Goal: Information Seeking & Learning: Compare options

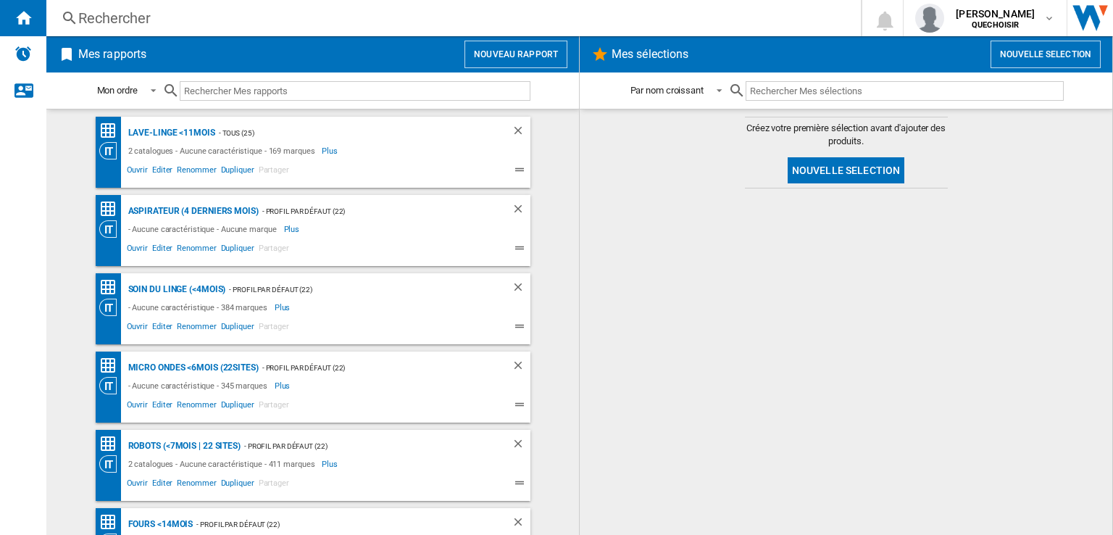
click at [388, 21] on div "Rechercher" at bounding box center [450, 18] width 745 height 20
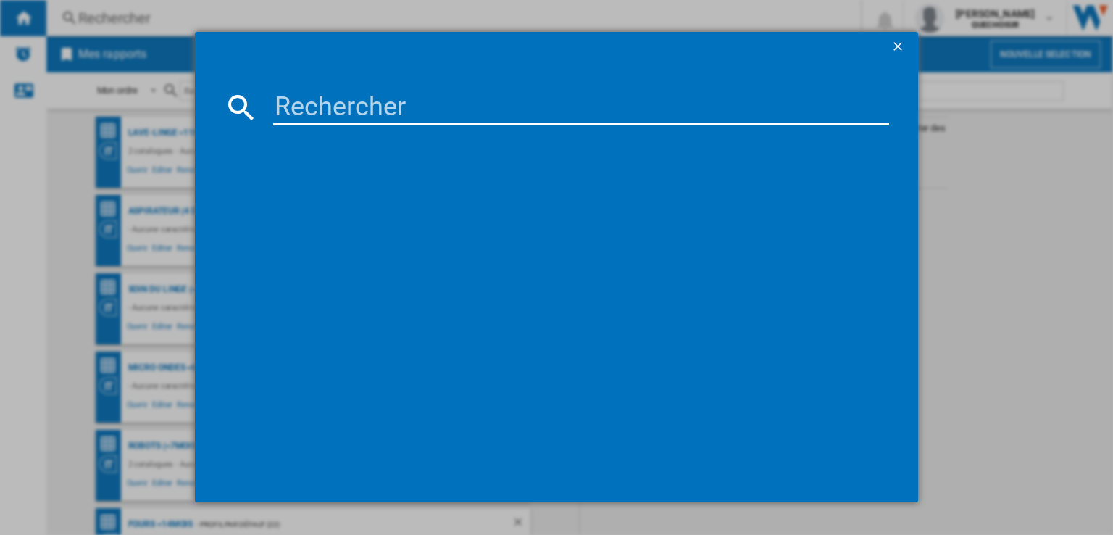
paste input "FDP31020GY"
type input "FDP31"
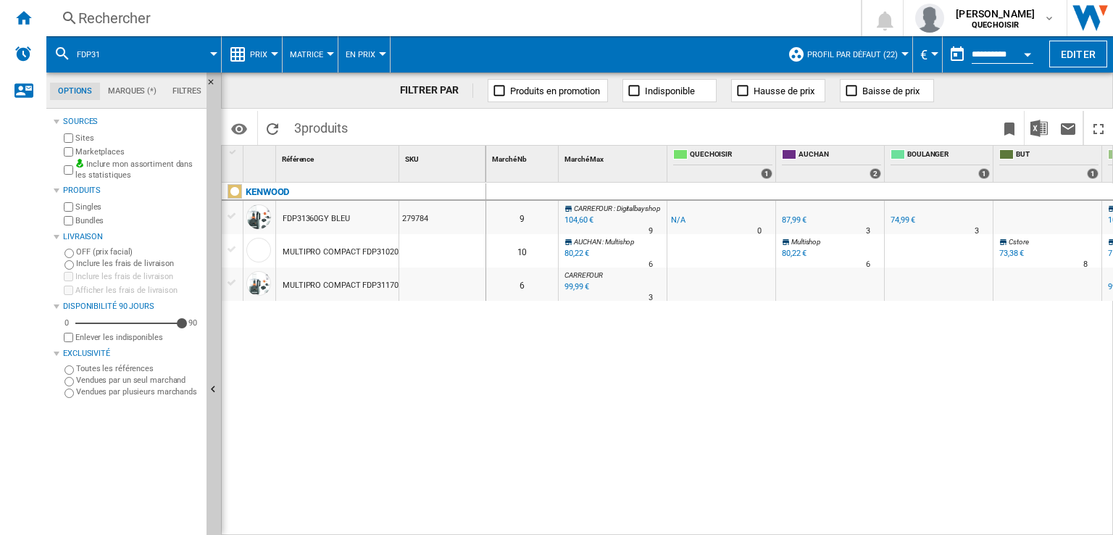
click at [80, 149] on label "Marketplaces" at bounding box center [137, 151] width 125 height 11
click at [74, 232] on div "Livraison" at bounding box center [132, 237] width 138 height 12
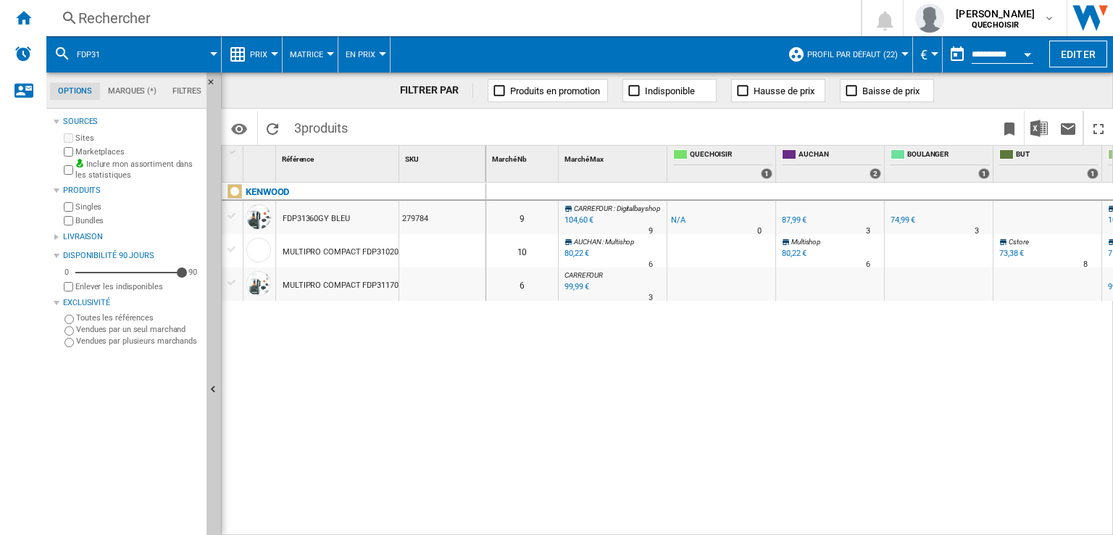
click at [80, 223] on label "Bundles" at bounding box center [137, 220] width 125 height 11
click at [63, 237] on div "Livraison" at bounding box center [132, 237] width 138 height 12
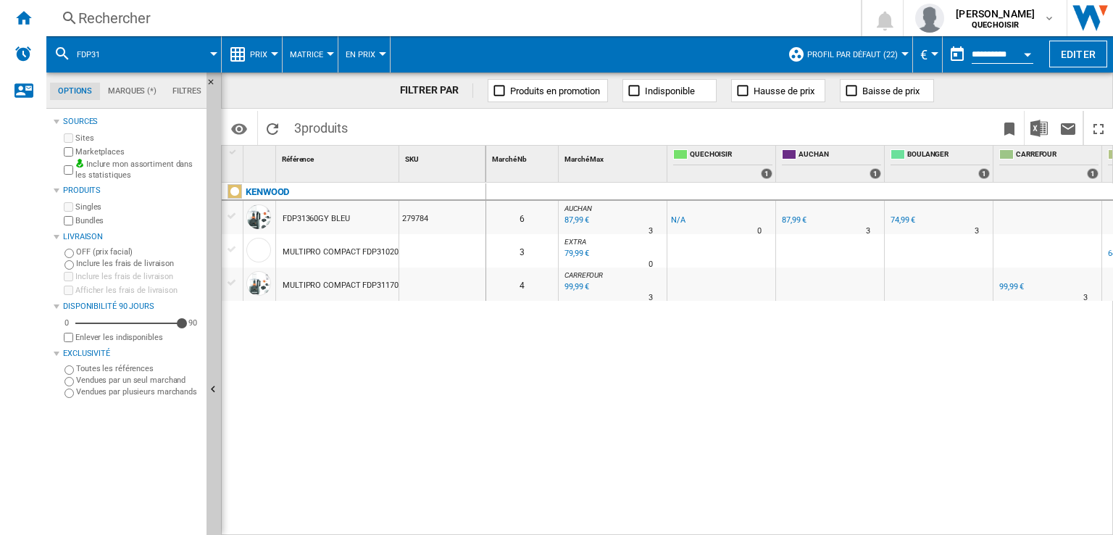
click at [878, 58] on span "Profil par défaut (22)" at bounding box center [852, 54] width 91 height 9
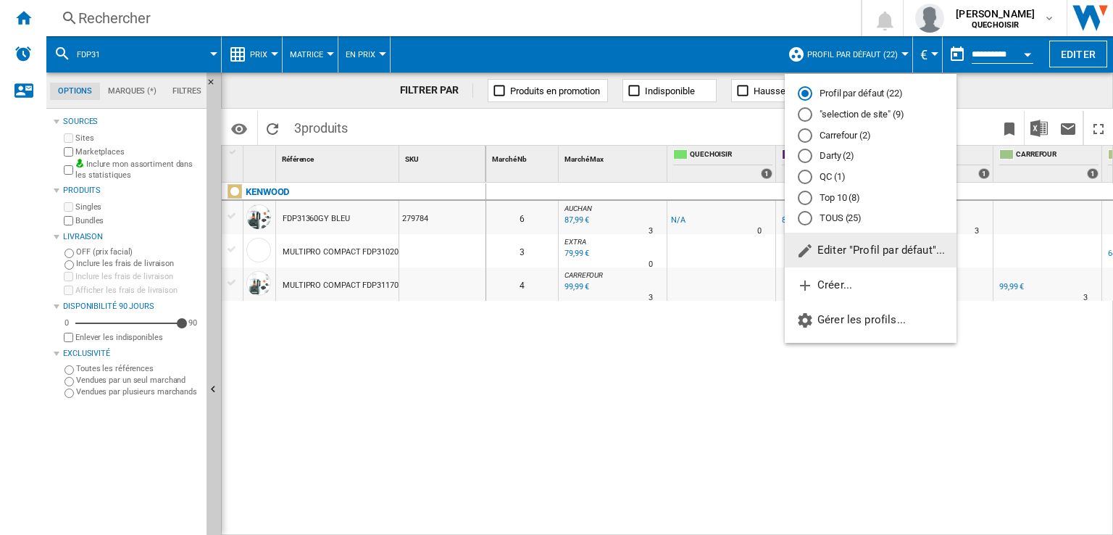
click at [835, 217] on md-radio-button "TOUS (25)" at bounding box center [871, 219] width 146 height 14
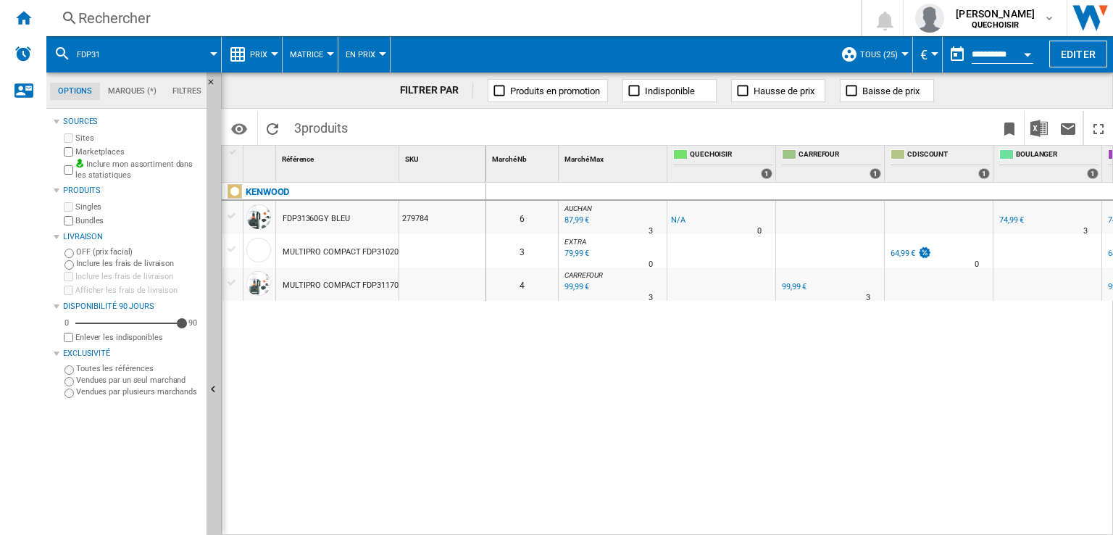
click at [294, 53] on span "Matrice" at bounding box center [306, 54] width 33 height 9
click at [306, 122] on span "Classement" at bounding box center [322, 124] width 59 height 13
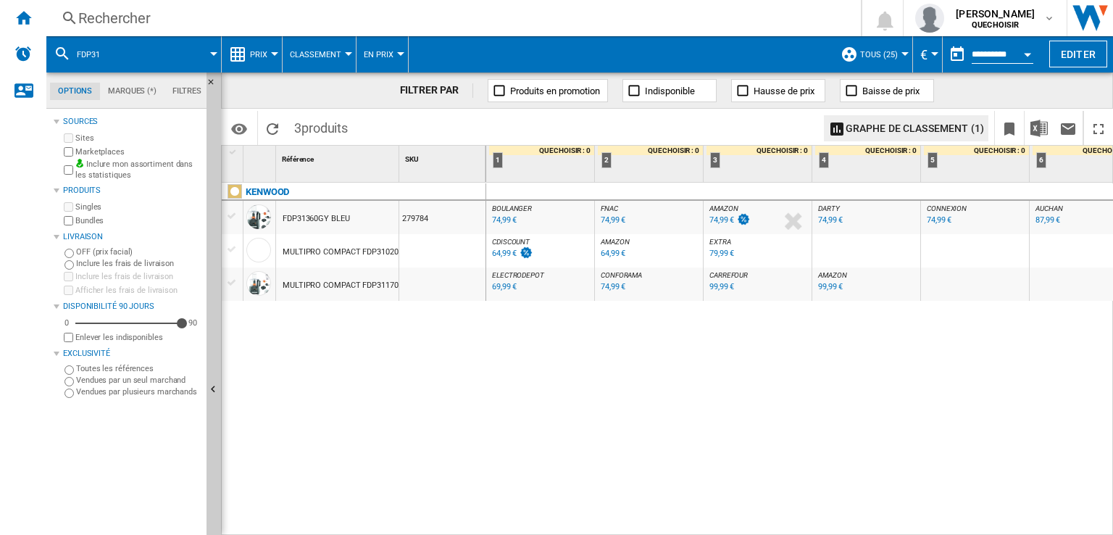
click at [726, 249] on div "79,99 €" at bounding box center [721, 252] width 25 height 9
click at [605, 253] on div "64,99 €" at bounding box center [613, 252] width 25 height 9
click at [367, 369] on div "KENWOOD FDP31360GY BLEU 279784 MULTIPRO COMPACT FDP31020GY GRIS MULTIPRO COMPAC…" at bounding box center [354, 356] width 264 height 346
click at [413, 15] on div "Rechercher" at bounding box center [450, 18] width 745 height 20
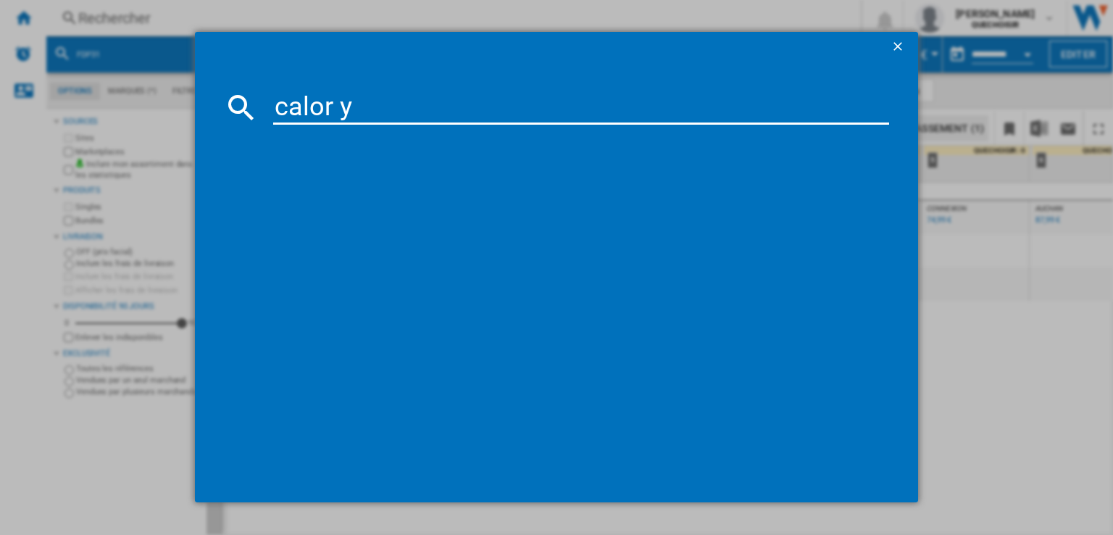
type input "calor yy"
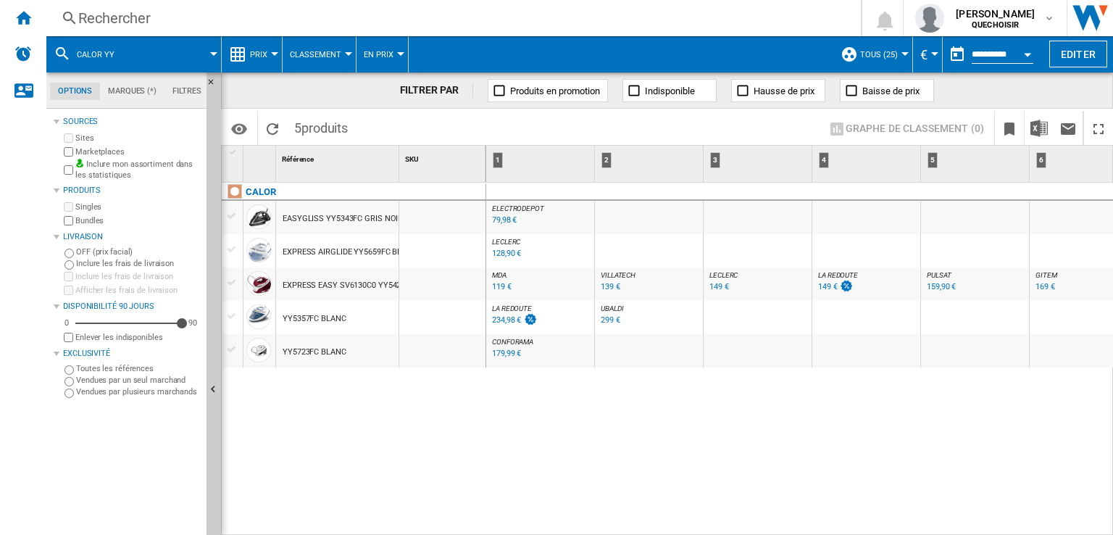
click at [507, 221] on div "79,98 €" at bounding box center [504, 219] width 25 height 9
click at [366, 283] on div "EXPRESS EASY SV6130C0 YY5428FC ROUGE" at bounding box center [362, 285] width 159 height 33
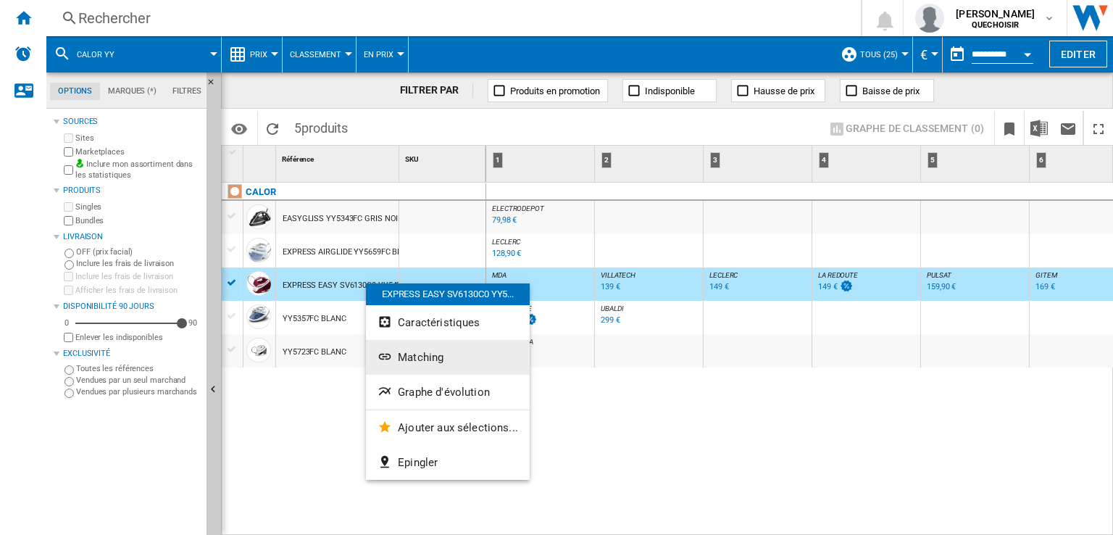
click at [411, 366] on button "Matching" at bounding box center [448, 357] width 164 height 35
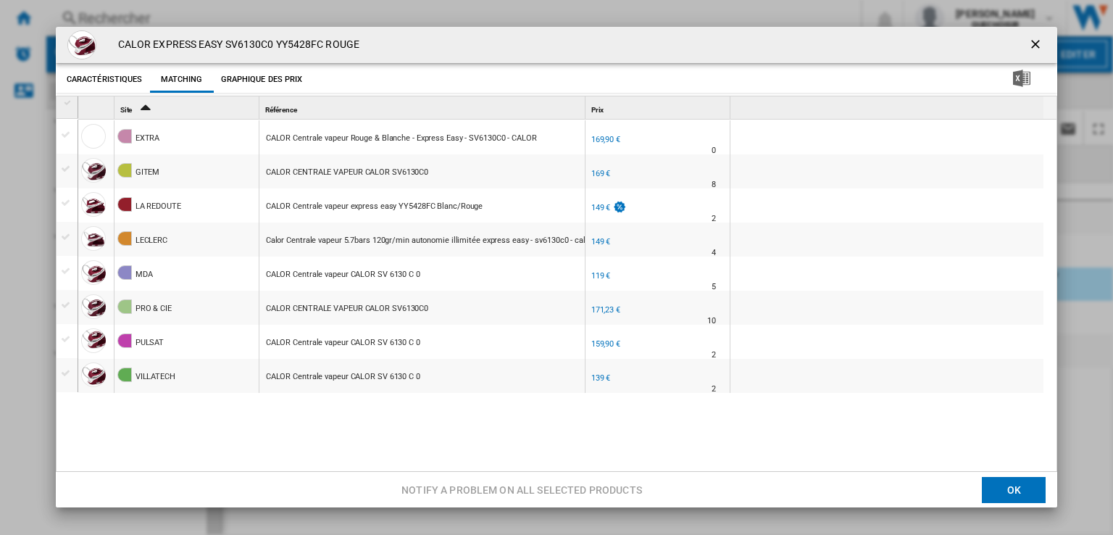
click at [1032, 43] on ng-md-icon "getI18NText('BUTTONS.CLOSE_DIALOG')" at bounding box center [1036, 45] width 17 height 17
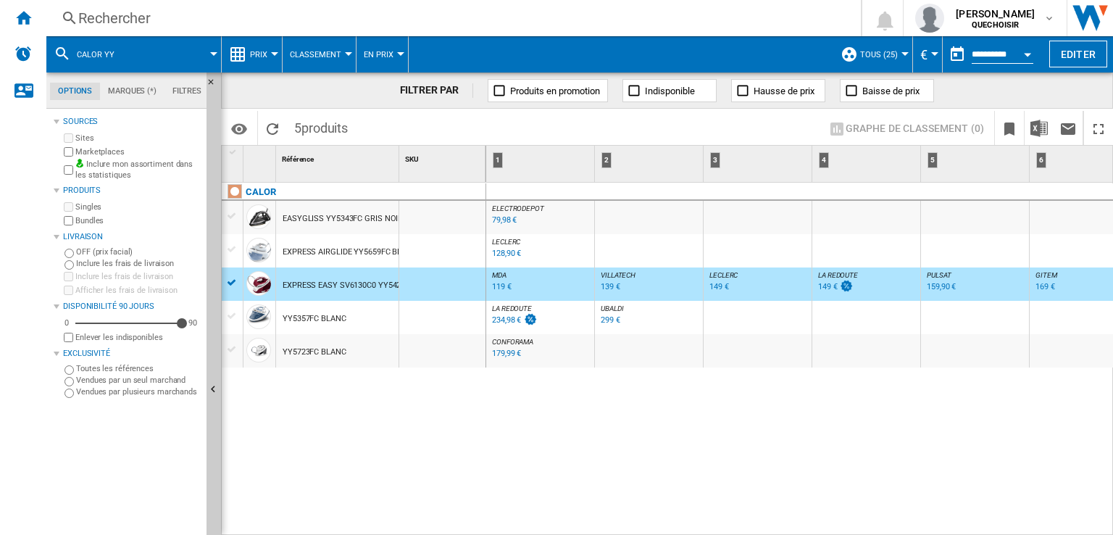
click at [388, 18] on div "Rechercher" at bounding box center [450, 18] width 745 height 20
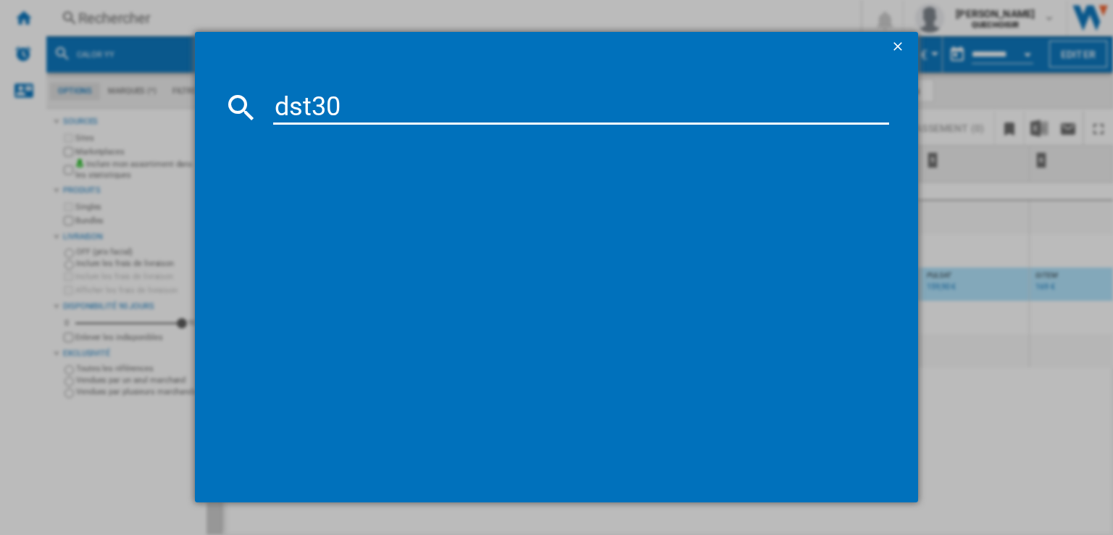
type input "dst30"
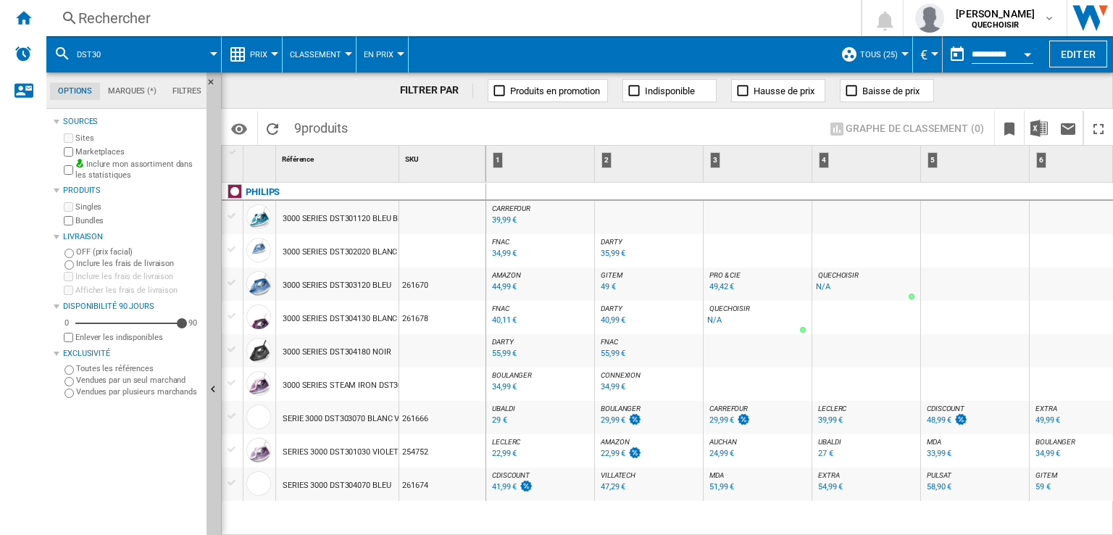
click at [554, 12] on div "Rechercher" at bounding box center [450, 18] width 745 height 20
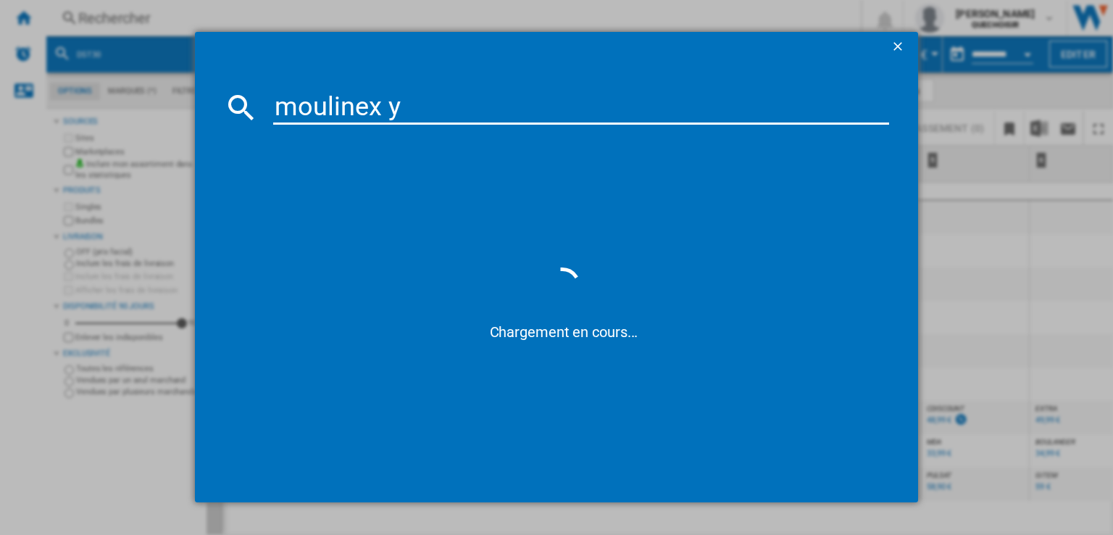
type input "moulinex yy"
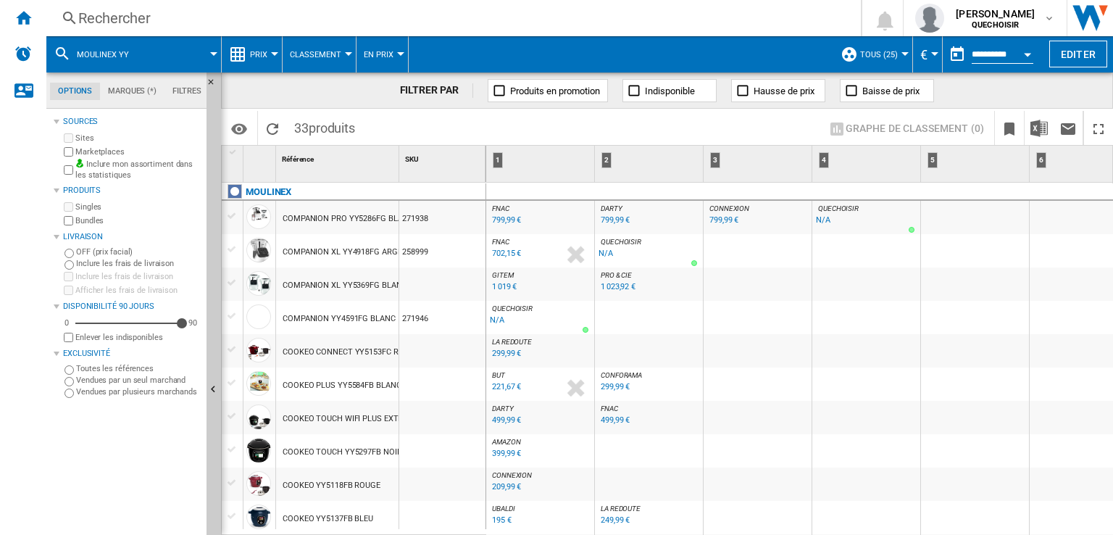
click at [405, 18] on div "Rechercher" at bounding box center [450, 18] width 745 height 20
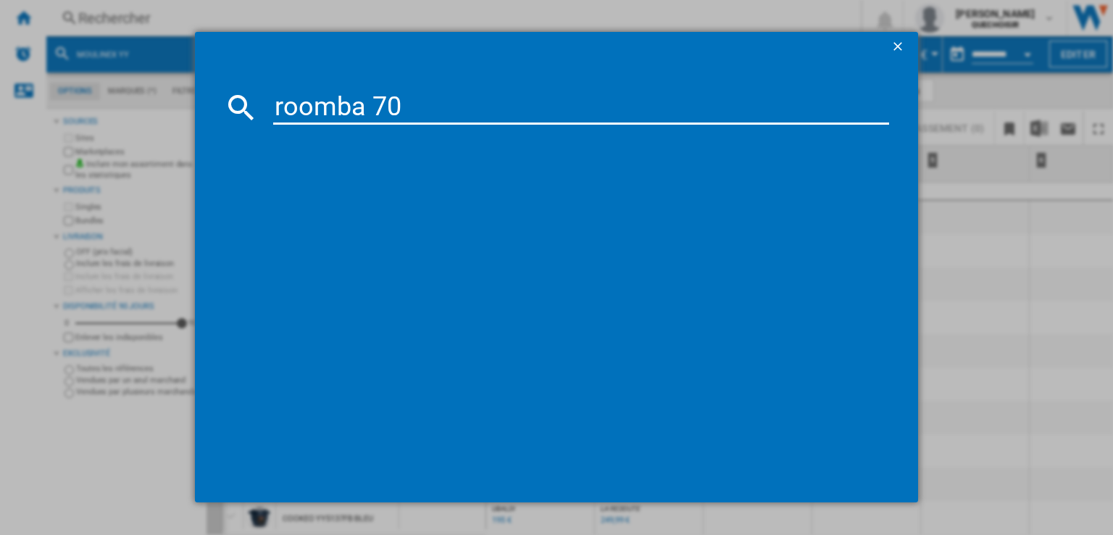
type input "roomba 705"
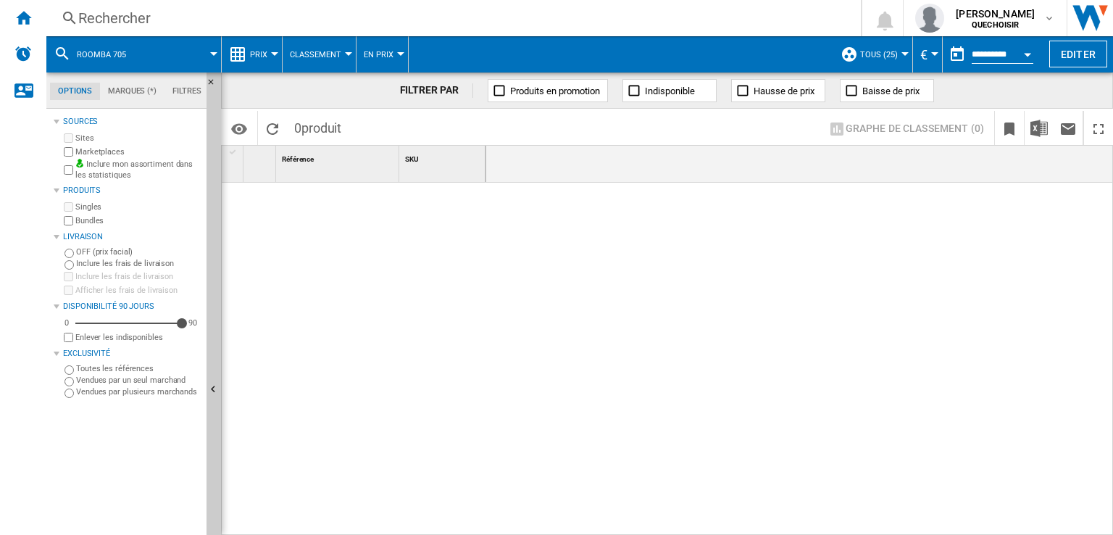
click at [192, 93] on md-tab-item "Filtres" at bounding box center [186, 91] width 45 height 17
